Goal: Check status: Check status

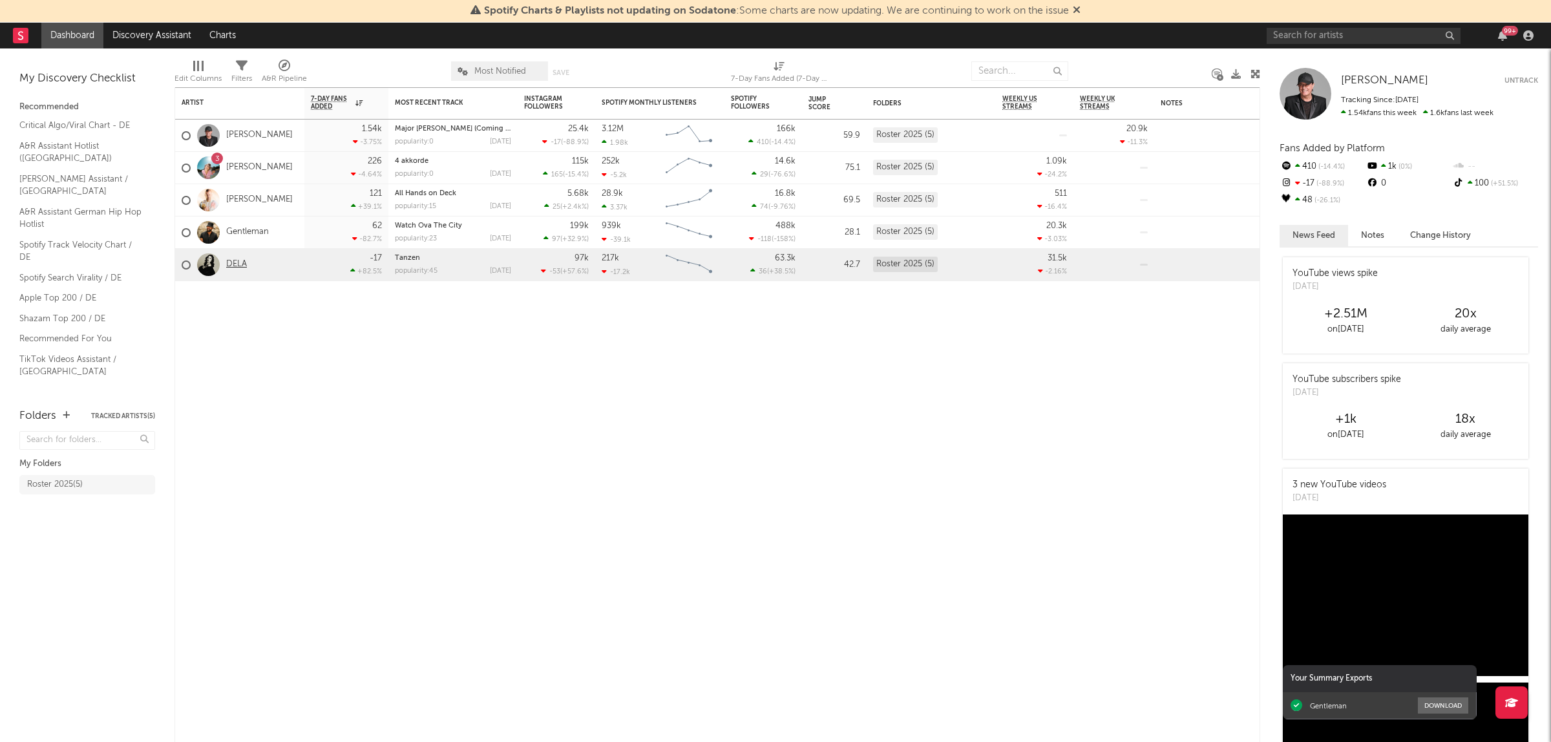
click at [242, 265] on link "DELA" at bounding box center [236, 264] width 21 height 11
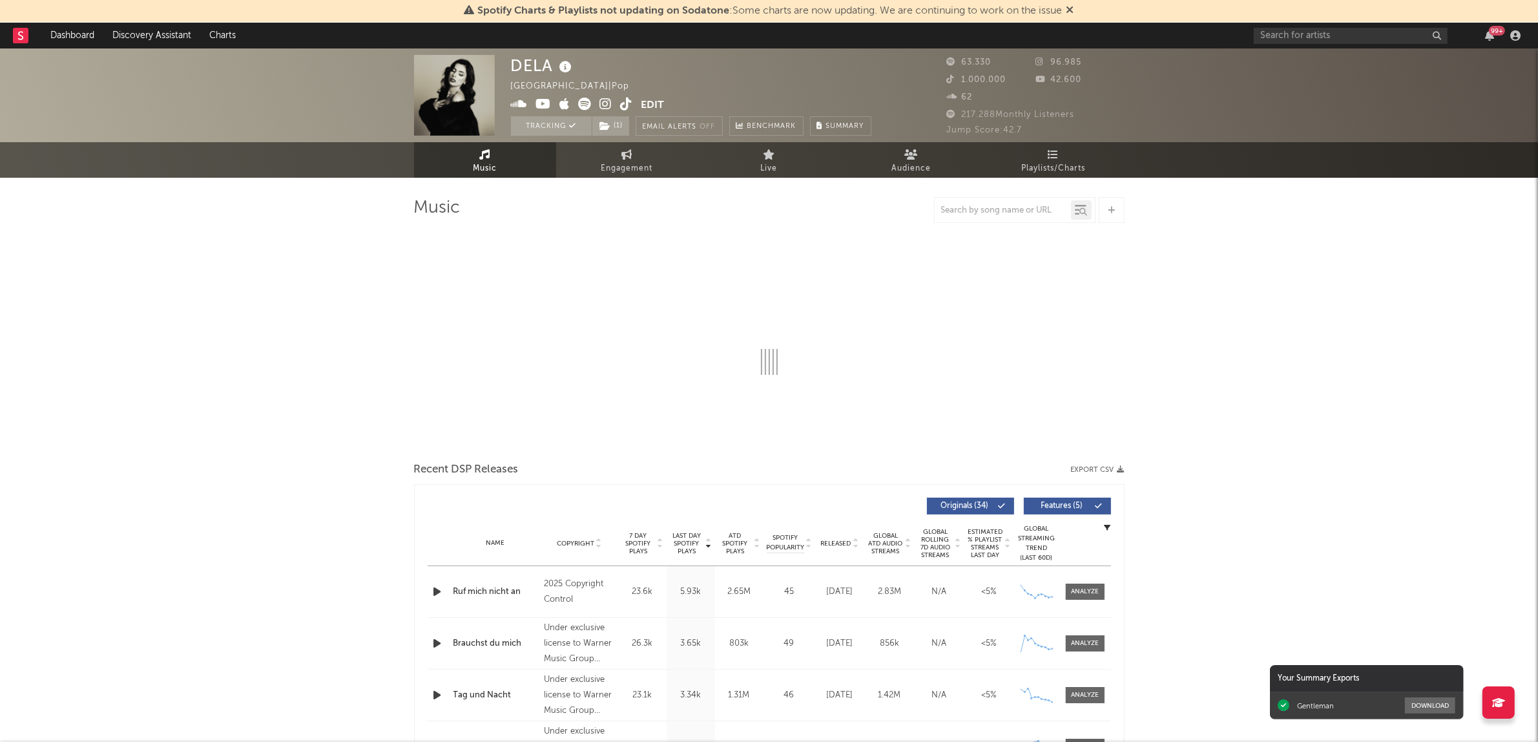
select select "6m"
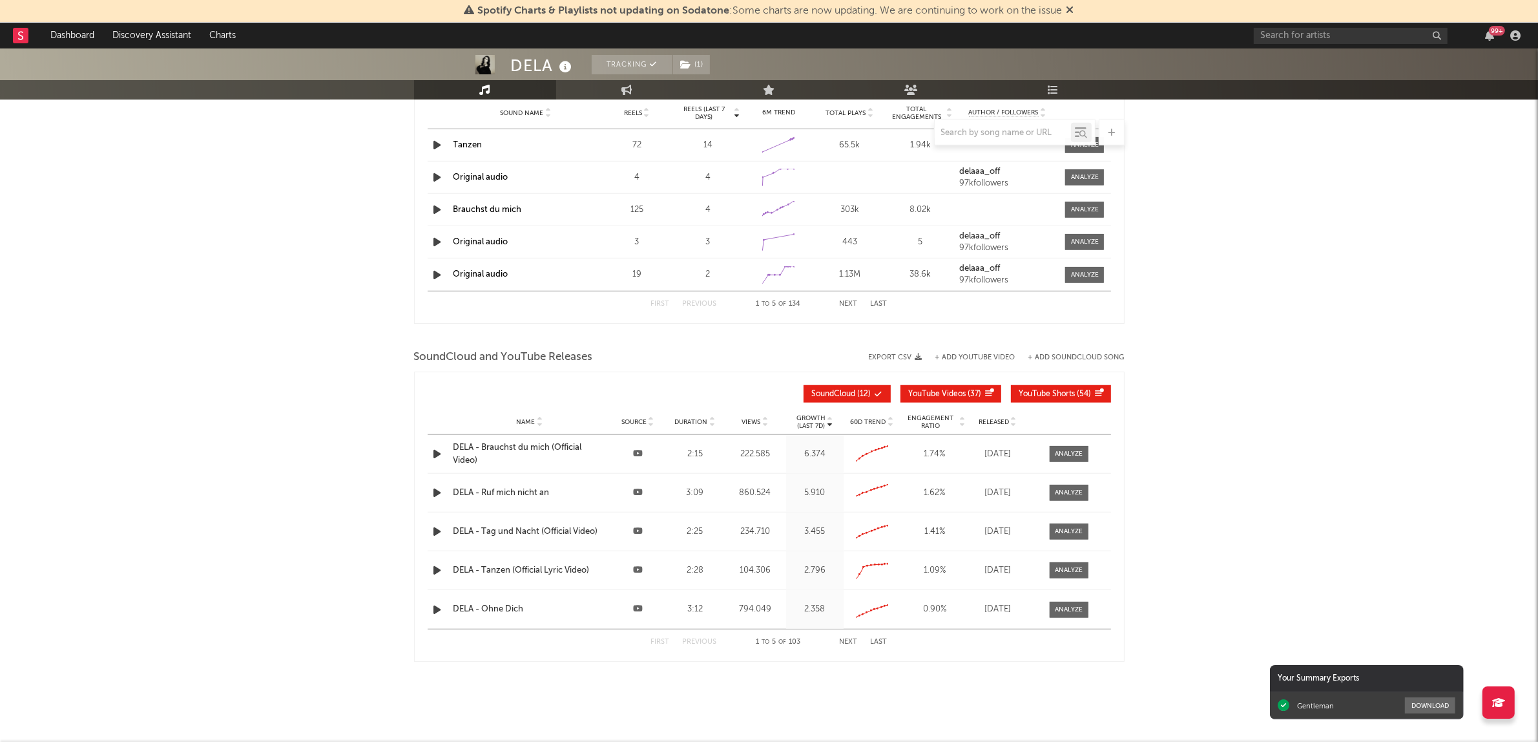
scroll to position [1259, 0]
